Goal: Transaction & Acquisition: Purchase product/service

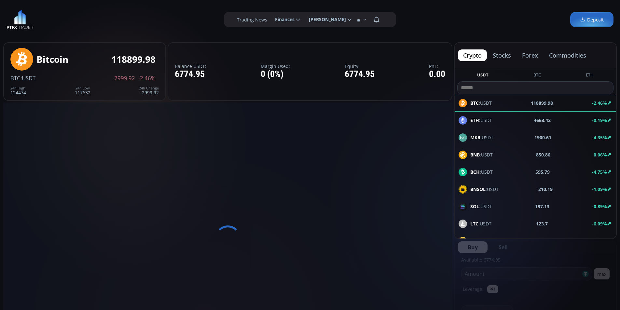
click at [519, 57] on button "forex" at bounding box center [530, 55] width 26 height 12
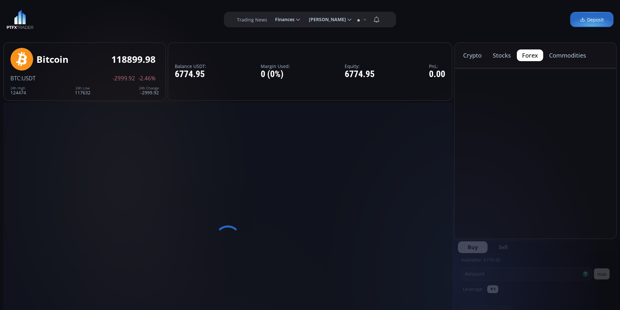
click at [479, 48] on div "crypto stocks forex commodities" at bounding box center [536, 55] width 162 height 25
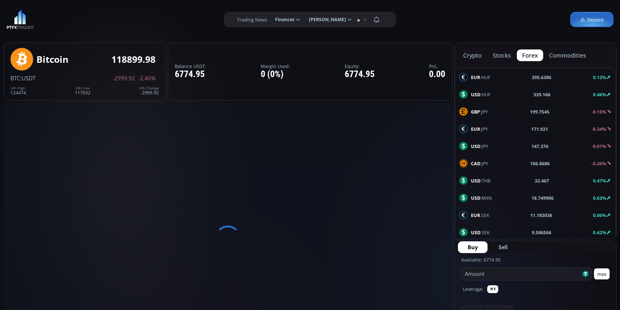
click at [295, 19] on span "Finances" at bounding box center [283, 19] width 24 height 13
click at [270, 19] on input "********" at bounding box center [270, 19] width 0 height 7
type input "********"
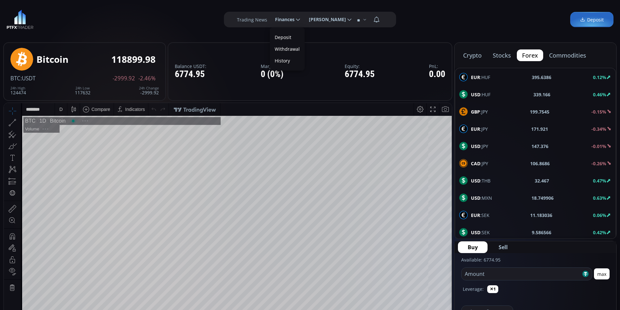
scroll to position [91, 0]
click at [287, 36] on link "Deposit" at bounding box center [288, 37] width 32 height 10
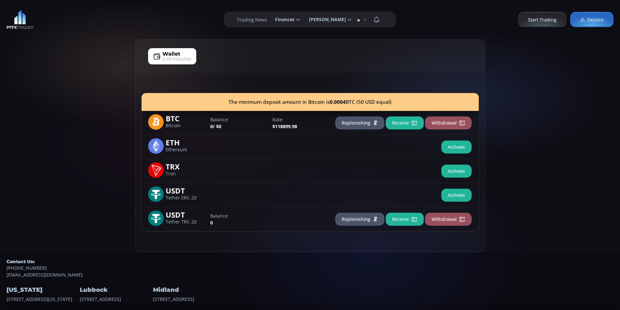
drag, startPoint x: 85, startPoint y: 68, endPoint x: 87, endPoint y: 64, distance: 4.2
click at [86, 67] on div "Wallet 5-10 minutes The minimum deposit amount in Bitcoin is 0.0004 BTC (50 USD…" at bounding box center [310, 145] width 620 height 213
click at [114, 43] on div "Wallet 5-10 minutes The minimum deposit amount in Bitcoin is 0.0004 BTC (50 USD…" at bounding box center [310, 145] width 620 height 213
drag, startPoint x: 57, startPoint y: 104, endPoint x: 61, endPoint y: 92, distance: 12.6
click at [58, 103] on div "Wallet 5-10 minutes The minimum deposit amount in Bitcoin is 0.0004 BTC (50 USD…" at bounding box center [310, 145] width 620 height 213
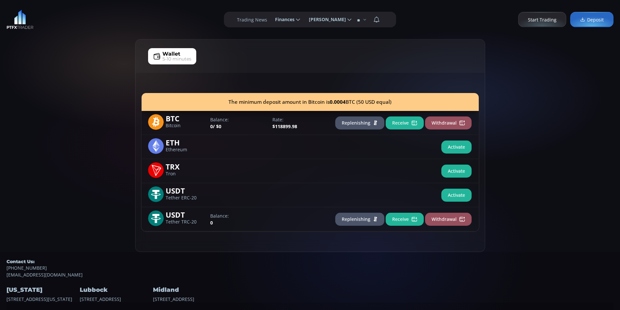
drag, startPoint x: 74, startPoint y: 67, endPoint x: 73, endPoint y: 63, distance: 4.7
click at [74, 67] on div "Wallet 5-10 minutes The minimum deposit amount in Bitcoin is 0.0004 BTC (50 USD…" at bounding box center [310, 145] width 620 height 213
click at [72, 62] on div "Wallet 5-10 minutes The minimum deposit amount in Bitcoin is 0.0004 BTC (50 USD…" at bounding box center [310, 145] width 620 height 213
click at [395, 218] on button "Receive" at bounding box center [405, 219] width 38 height 13
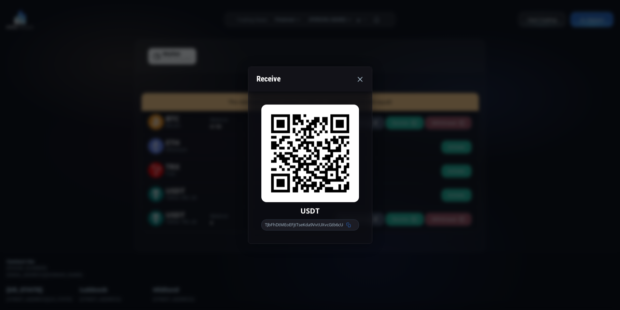
click at [359, 76] on icon at bounding box center [360, 79] width 8 height 8
